Goal: Navigation & Orientation: Locate item on page

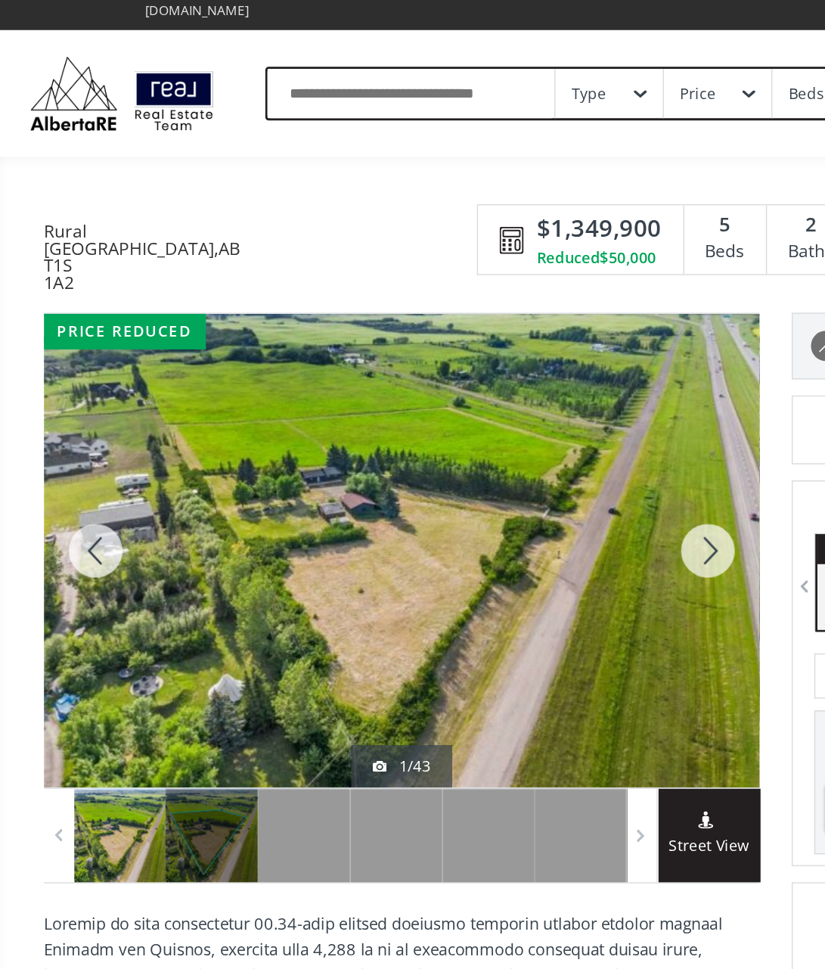
scroll to position [126, 0]
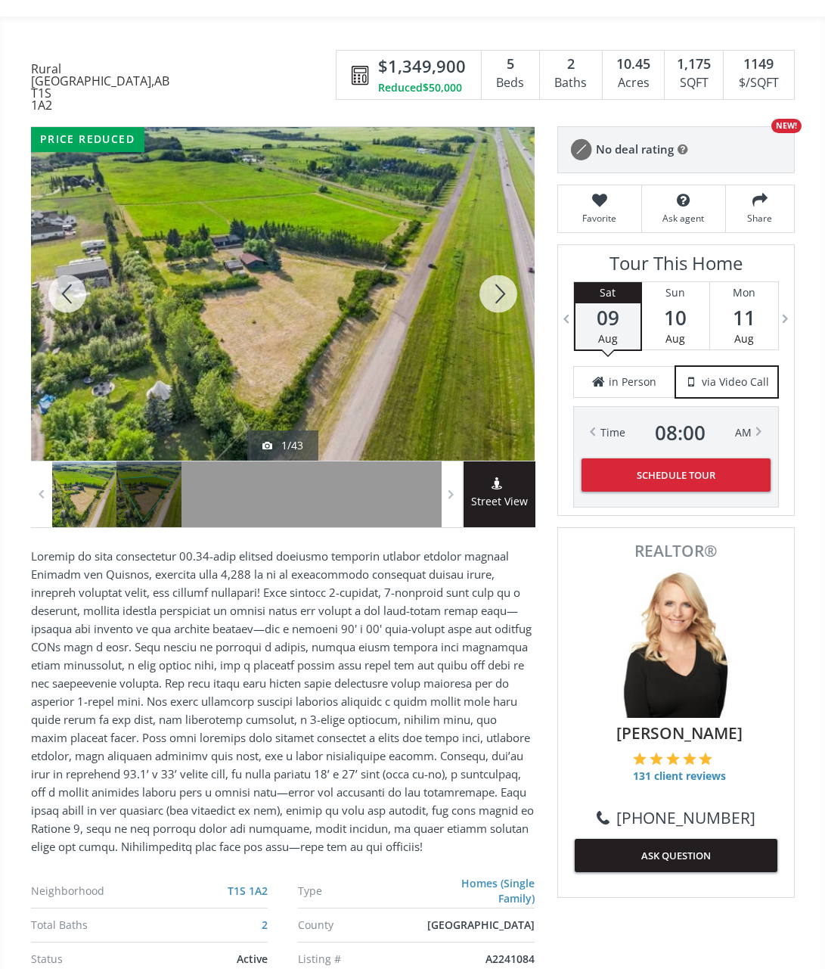
click at [494, 313] on div at bounding box center [498, 293] width 73 height 333
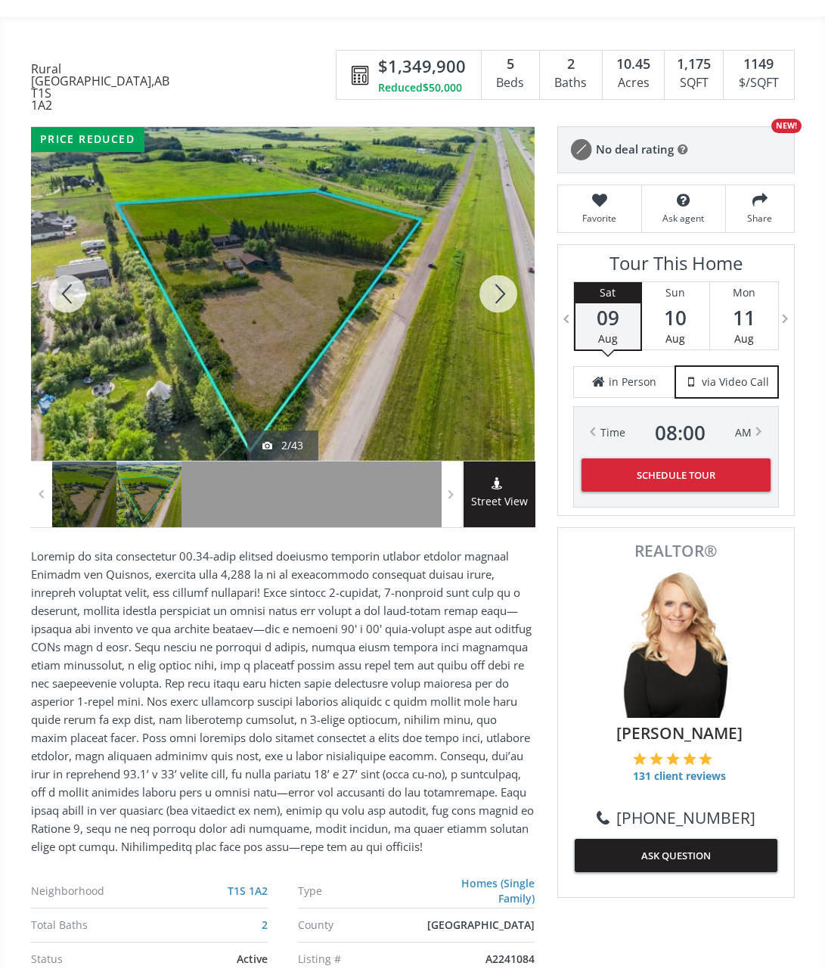
click at [501, 312] on div at bounding box center [498, 293] width 73 height 333
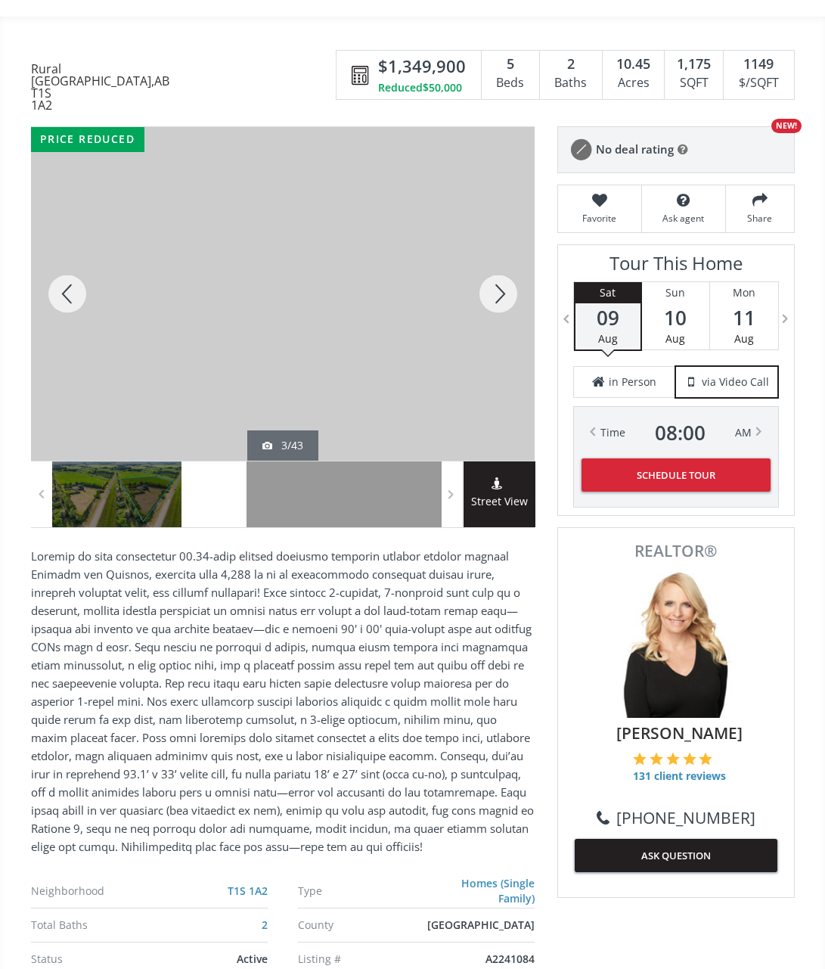
click at [504, 308] on div at bounding box center [498, 293] width 73 height 333
click at [505, 309] on div at bounding box center [498, 293] width 73 height 333
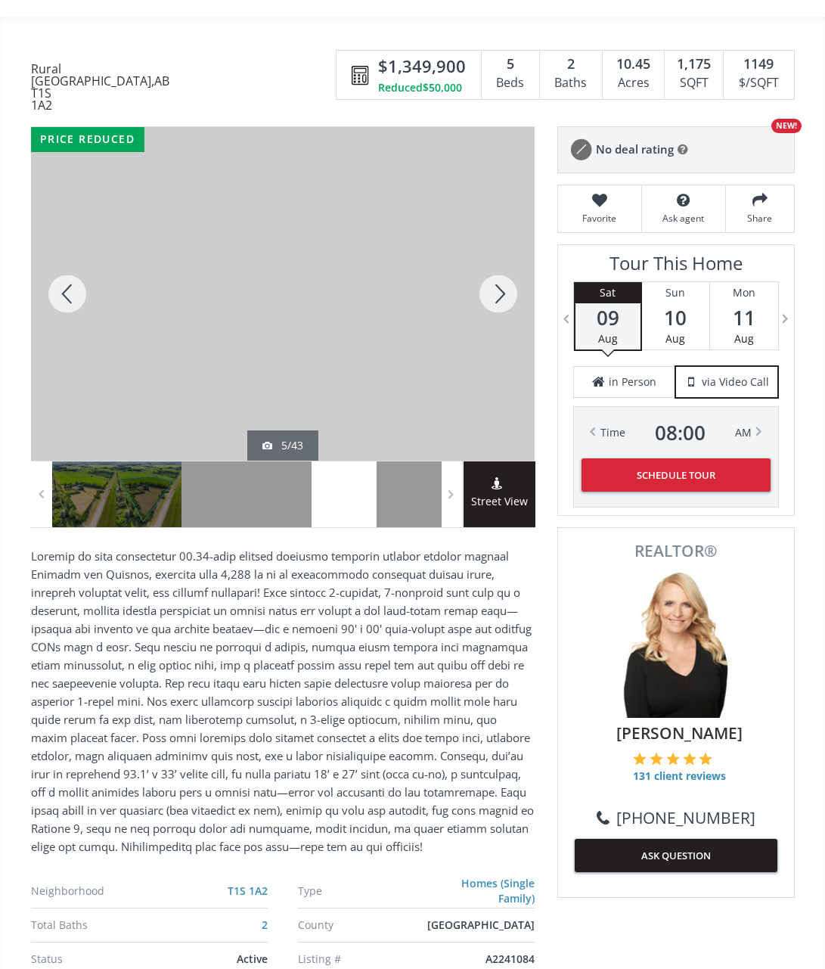
click at [494, 318] on div at bounding box center [498, 293] width 73 height 333
click at [503, 318] on div at bounding box center [498, 293] width 73 height 333
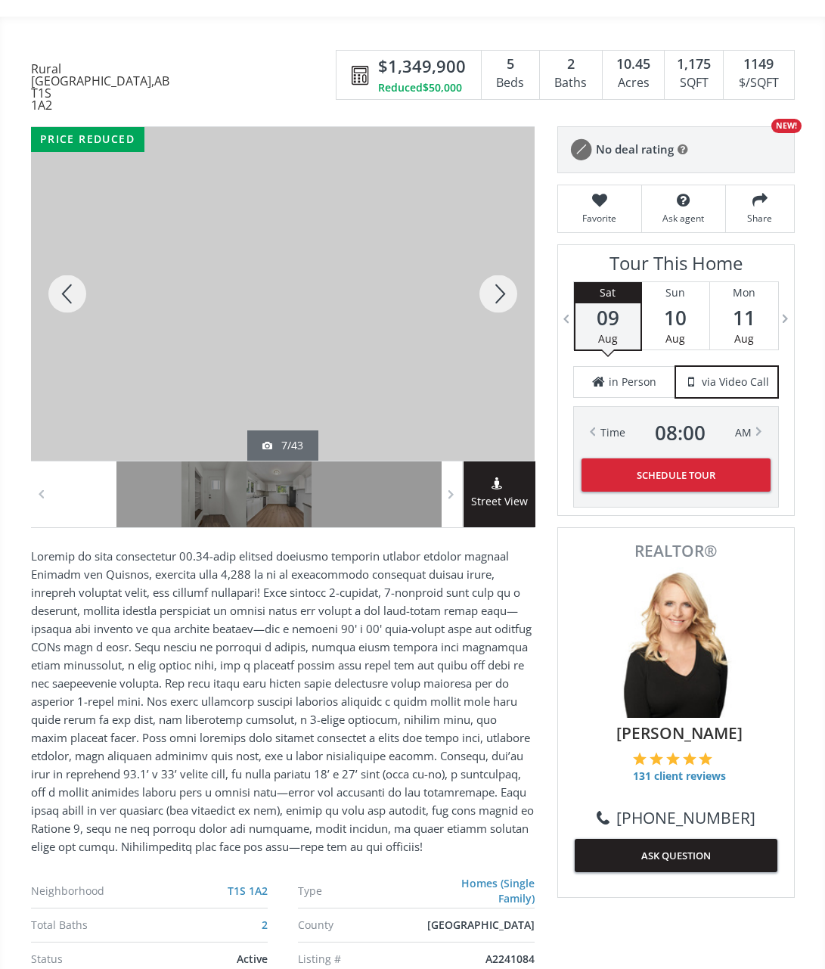
click at [496, 321] on div at bounding box center [498, 293] width 73 height 333
click at [498, 317] on div at bounding box center [498, 293] width 73 height 333
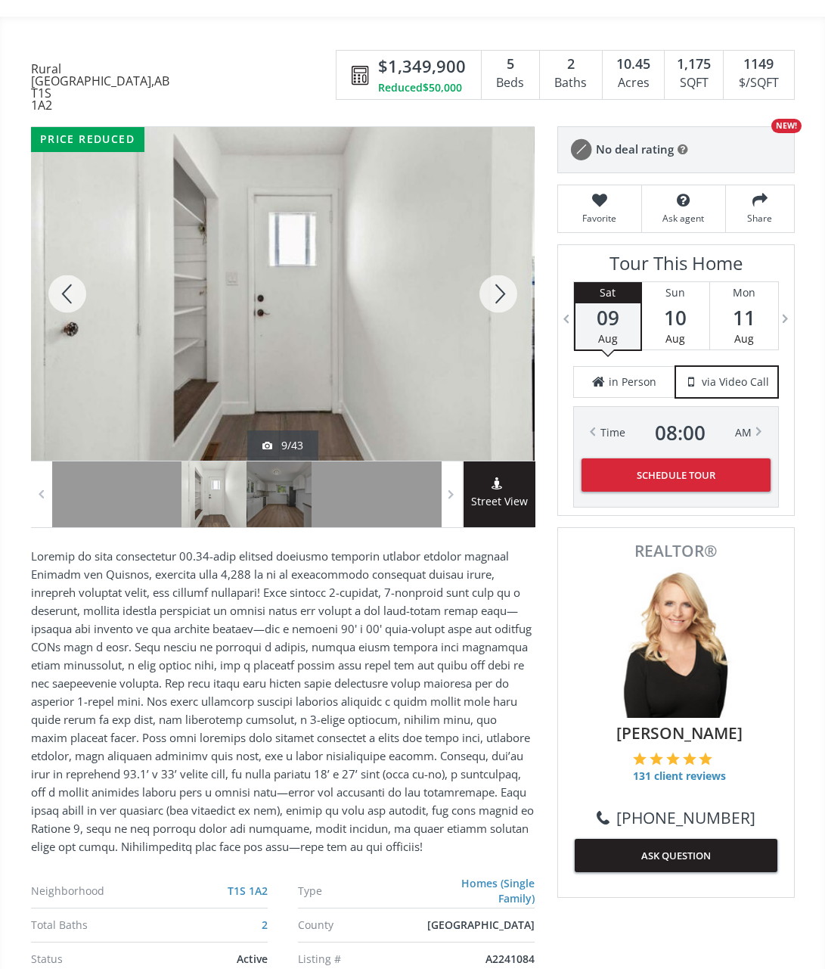
click at [508, 310] on div at bounding box center [498, 293] width 73 height 333
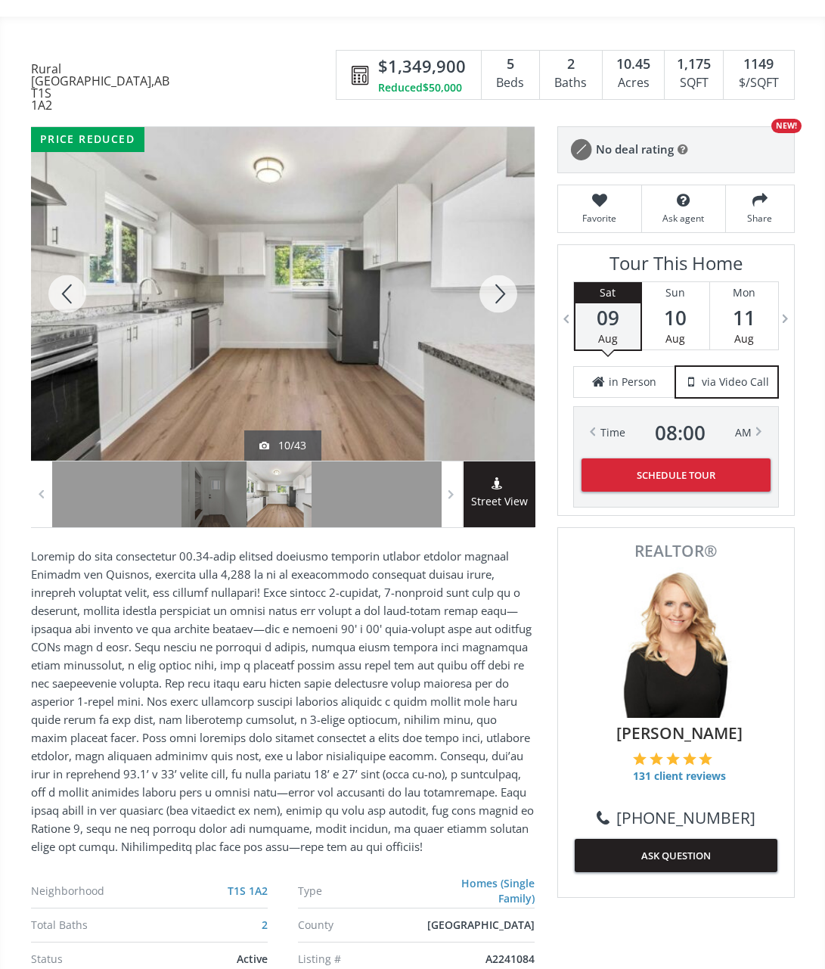
click at [510, 308] on div at bounding box center [498, 293] width 73 height 333
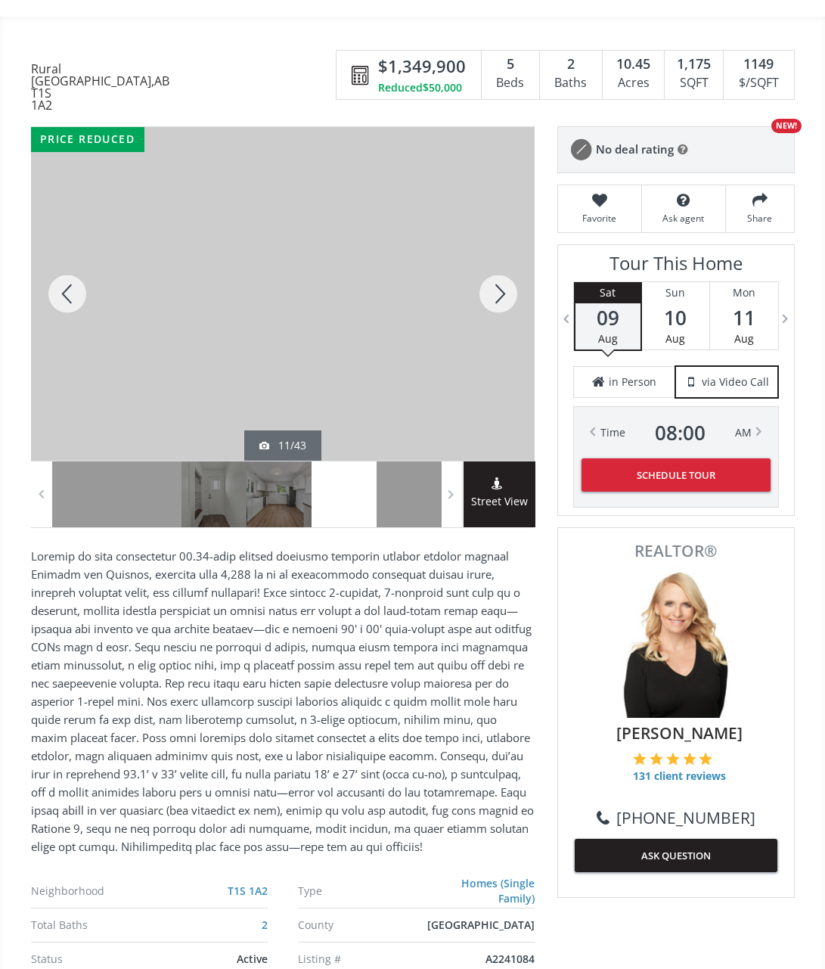
click at [499, 311] on div at bounding box center [498, 293] width 73 height 333
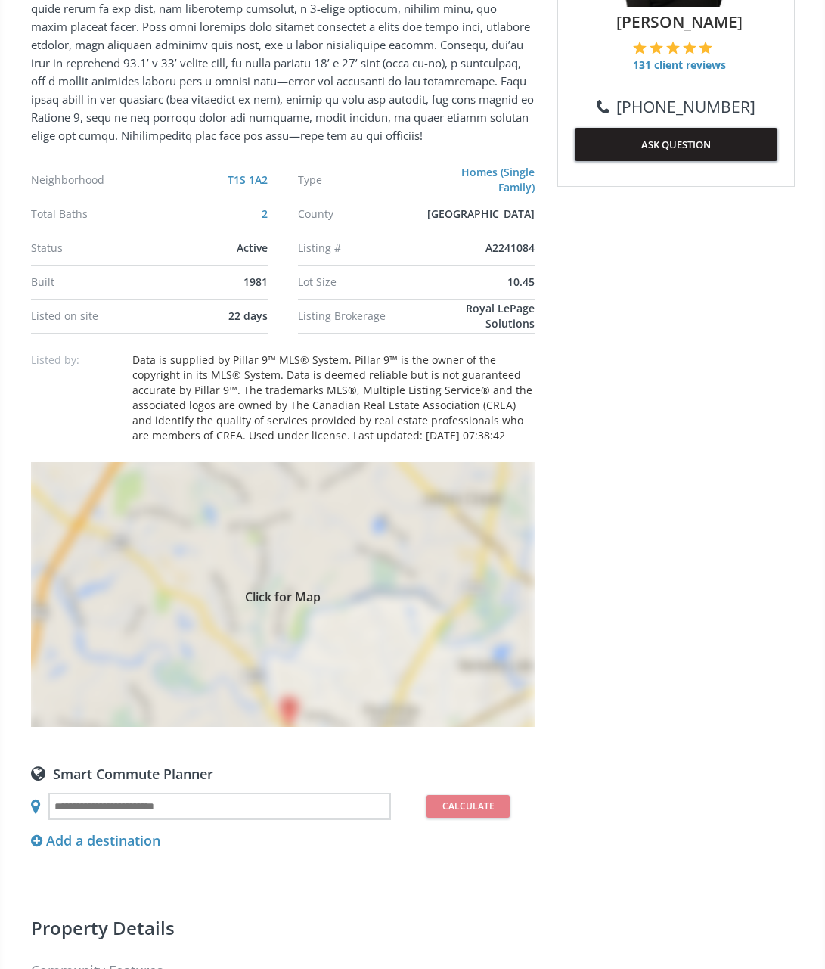
scroll to position [963, 0]
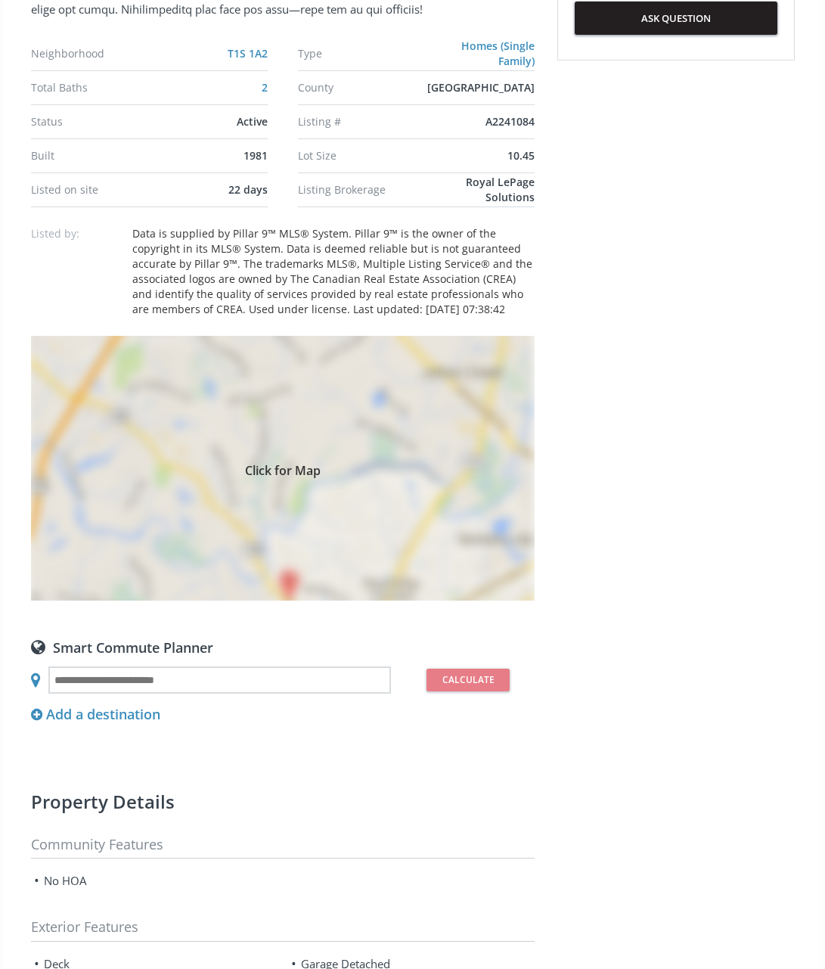
click at [129, 600] on div "Click for Map" at bounding box center [283, 468] width 504 height 265
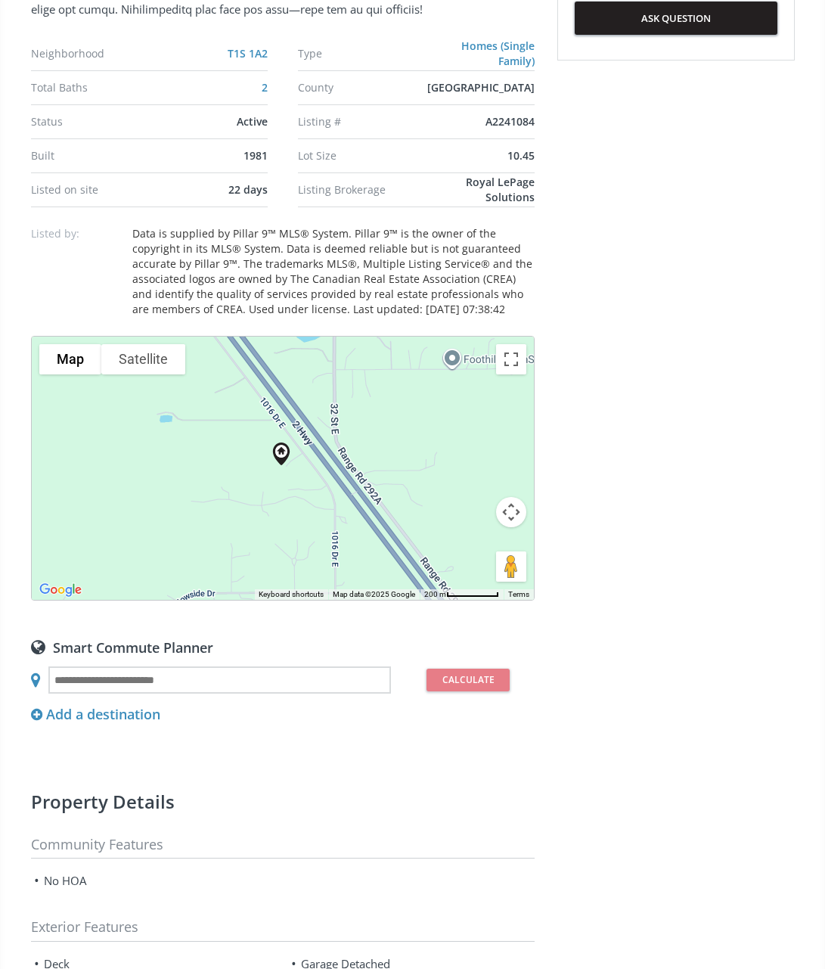
click at [508, 527] on button "Map camera controls" at bounding box center [511, 512] width 30 height 30
click at [510, 527] on button "Map camera controls" at bounding box center [511, 512] width 30 height 30
click at [514, 527] on button "Map camera controls" at bounding box center [511, 512] width 30 height 30
click at [470, 565] on button "Zoom out" at bounding box center [473, 550] width 30 height 30
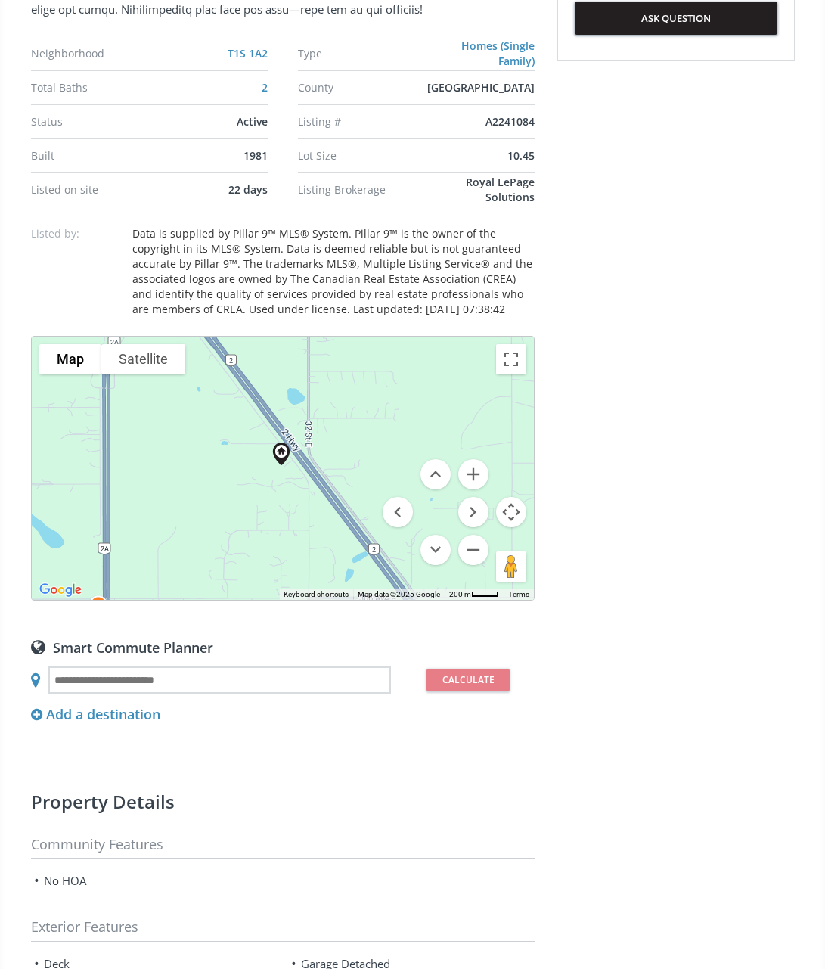
click at [472, 565] on button "Zoom out" at bounding box center [473, 550] width 30 height 30
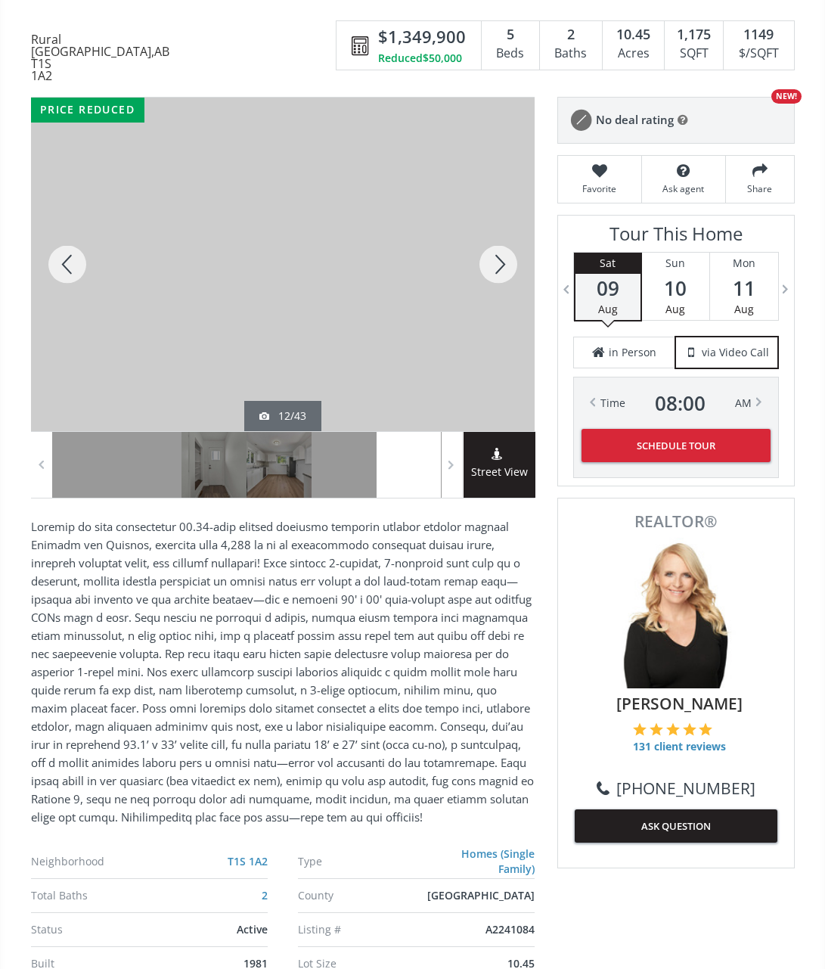
scroll to position [0, 0]
